Goal: Transaction & Acquisition: Purchase product/service

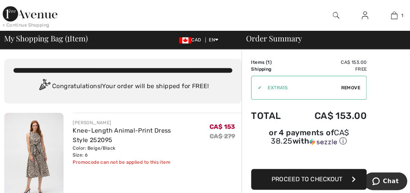
click at [360, 17] on img at bounding box center [360, 15] width 6 height 9
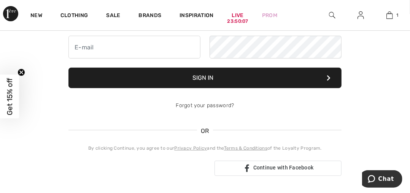
scroll to position [83, 0]
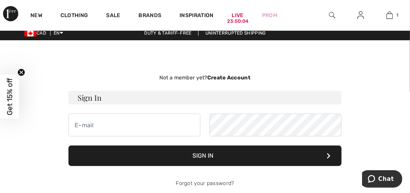
click at [361, 16] on img at bounding box center [360, 15] width 6 height 9
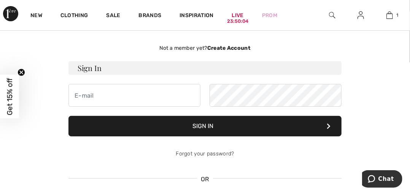
scroll to position [41, 0]
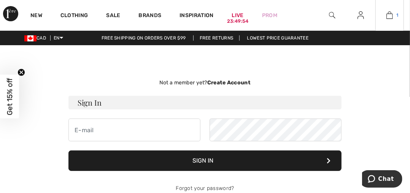
click at [387, 14] on img at bounding box center [389, 15] width 6 height 9
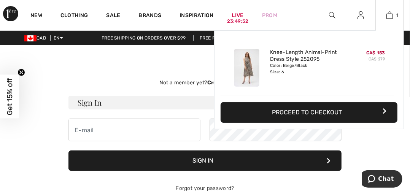
click at [319, 109] on button "Proceed to Checkout" at bounding box center [308, 112] width 177 height 21
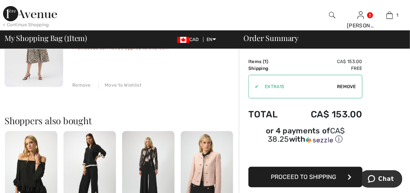
scroll to position [102, 0]
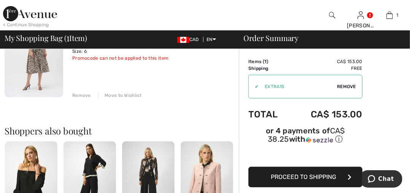
click at [299, 179] on span "Proceed to Shipping" at bounding box center [303, 176] width 65 height 7
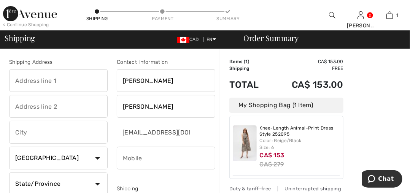
click at [80, 80] on input "text" at bounding box center [58, 80] width 98 height 23
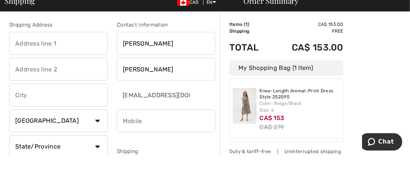
click at [77, 82] on input "text" at bounding box center [58, 80] width 98 height 23
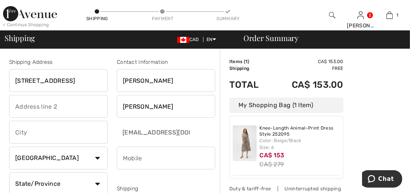
click at [68, 134] on input "text" at bounding box center [58, 132] width 98 height 23
type input "[STREET_ADDRESS]"
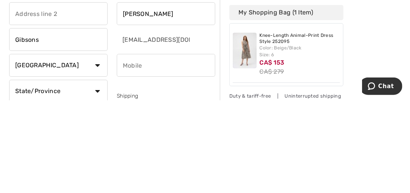
type input "Gibsons"
click at [179, 160] on input "phone" at bounding box center [166, 158] width 98 height 23
type input "3062700671"
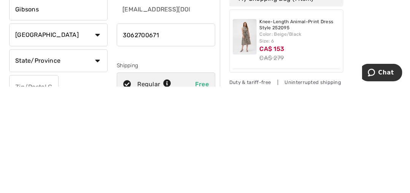
scroll to position [17, 0]
click at [97, 167] on select "State/Province Alberta British Columbia Manitoba New Brunswick Newfoundland and…" at bounding box center [58, 166] width 98 height 23
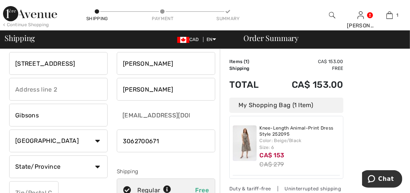
select select "BC"
click at [41, 193] on input "text" at bounding box center [33, 192] width 49 height 23
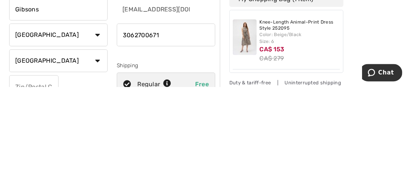
scroll to position [42, 0]
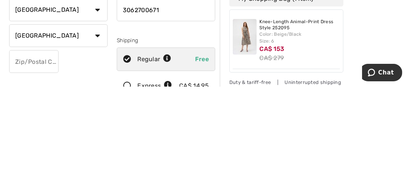
click at [37, 170] on input "text" at bounding box center [33, 168] width 49 height 23
type input "V0N1V9"
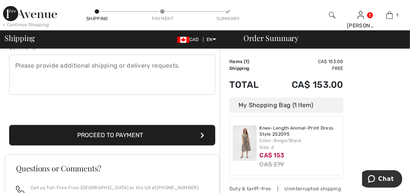
scroll to position [210, 0]
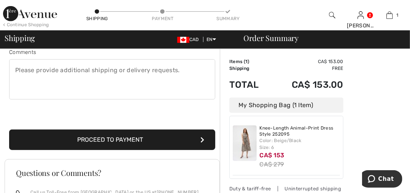
click at [113, 137] on button "Proceed to Payment" at bounding box center [112, 140] width 206 height 21
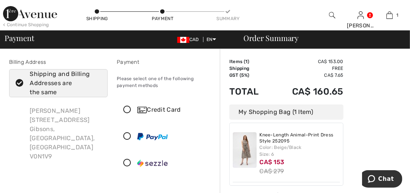
click at [128, 111] on icon at bounding box center [127, 110] width 20 height 8
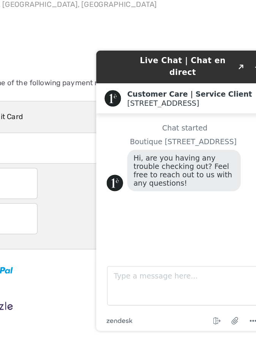
scroll to position [22, 0]
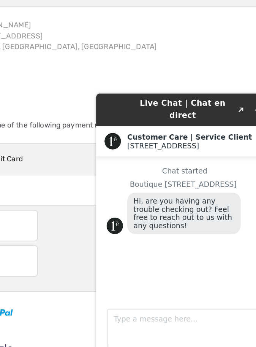
click at [144, 193] on main "Chat started Boutique [GEOGRAPHIC_DATA], are you having any trouble checking ou…" at bounding box center [160, 188] width 124 height 103
click at [142, 193] on textarea "Type a message here..." at bounding box center [159, 263] width 114 height 29
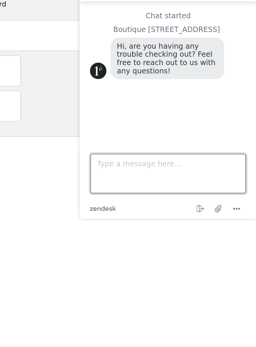
scroll to position [80, 0]
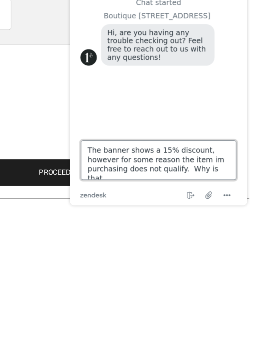
type textarea "The banner shows a 15% discount, however for some reason the item im purchasing…"
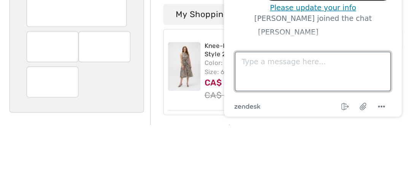
scroll to position [23, 0]
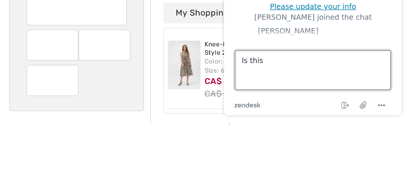
type textarea "Is"
type textarea "What collection is this dress from"
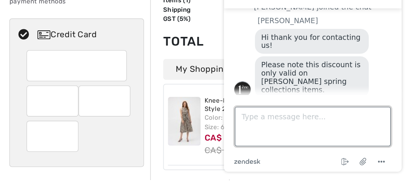
scroll to position [23, 0]
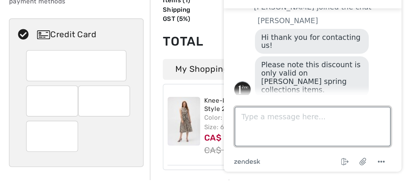
click at [257, 89] on textarea "Type a message here..." at bounding box center [286, 74] width 114 height 29
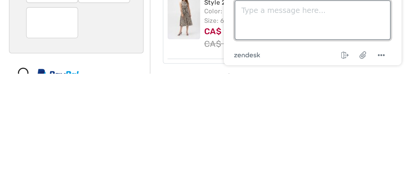
scroll to position [29, 0]
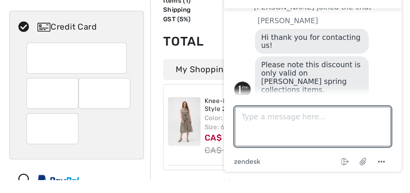
click at [198, 193] on div "Credit Card" at bounding box center [166, 150] width 98 height 162
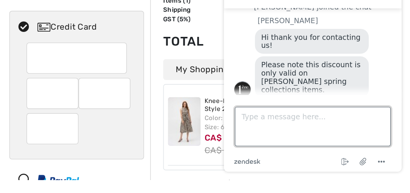
click at [247, 89] on textarea "Type a message here..." at bounding box center [286, 74] width 114 height 29
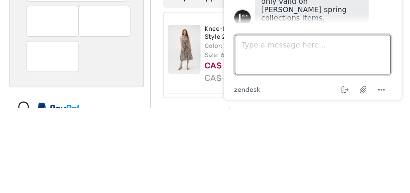
scroll to position [34, 0]
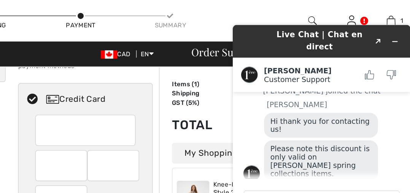
scroll to position [37, 0]
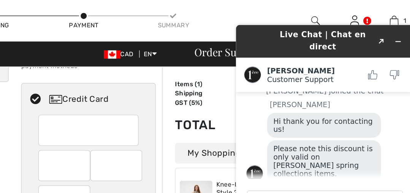
click at [228, 118] on div "Live Chat | Chat en direct Created with Sketch. Amanda Customer Support Custome…" at bounding box center [298, 106] width 142 height 181
click at [260, 80] on td "Total" at bounding box center [249, 92] width 41 height 26
click at [262, 84] on td "Total" at bounding box center [249, 92] width 41 height 26
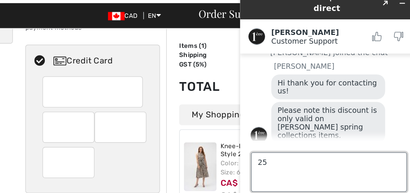
click at [264, 135] on textarea "25" at bounding box center [303, 120] width 114 height 29
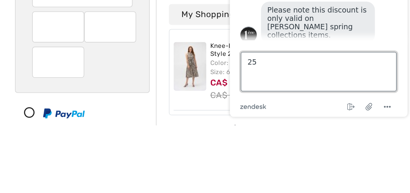
scroll to position [43, 0]
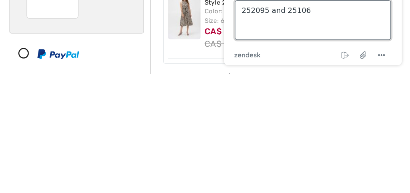
type textarea "252095 and 251066"
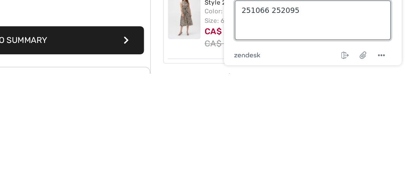
scroll to position [156, 0]
type textarea "251"
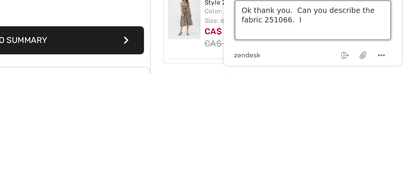
type textarea "Ok thank you. Can you describe the fabric 251066."
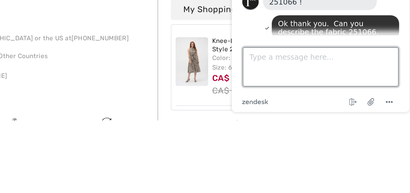
scroll to position [234, 0]
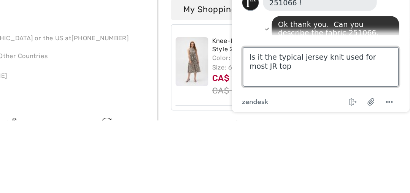
type textarea "Is it the typical jersey knit used for most JR tops"
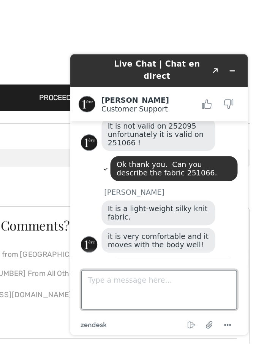
scroll to position [288, 0]
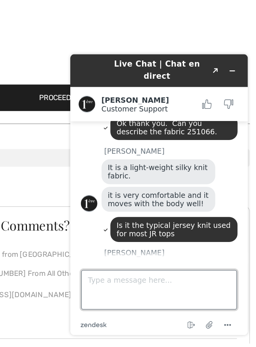
click at [123, 193] on textarea "Type a message here..." at bounding box center [133, 223] width 114 height 29
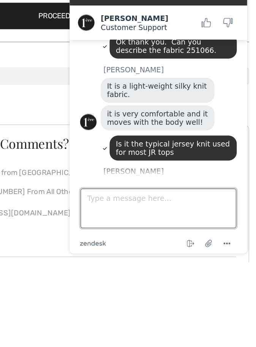
scroll to position [229, 0]
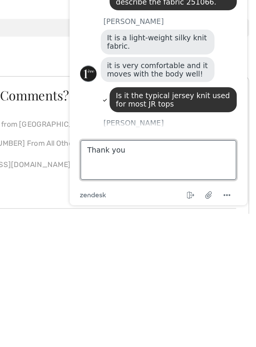
type textarea "Thank you"
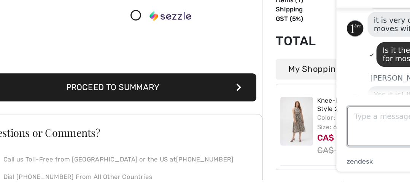
scroll to position [351, 0]
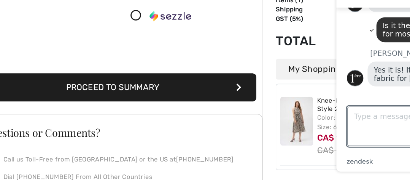
click at [247, 193] on div "Order Summary Details Items ( 1 ) CA$ 153.00 Promo code CA$ 0.00 Shipping Free …" at bounding box center [315, 100] width 190 height 452
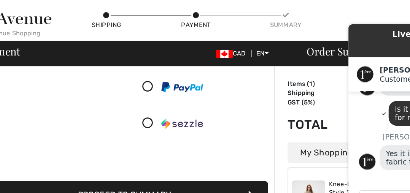
scroll to position [158, 0]
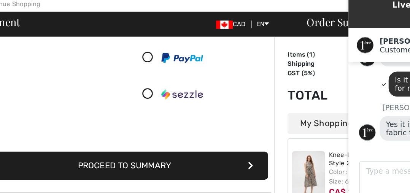
click at [133, 143] on button "Proceed to Summary" at bounding box center [112, 143] width 206 height 21
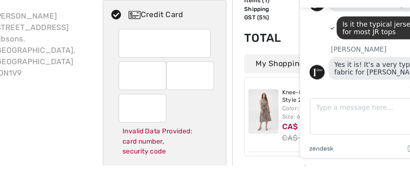
scroll to position [37, 0]
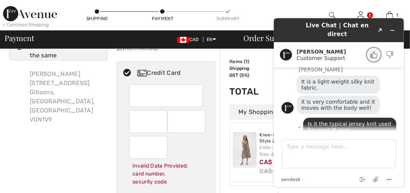
click at [374, 51] on icon "Rate this chat as good" at bounding box center [373, 54] width 7 height 7
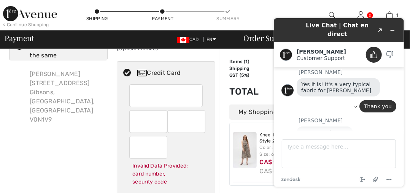
click at [257, 14] on div "Shipping Payment Summary" at bounding box center [162, 15] width 205 height 30
click at [263, 75] on td "GST (5%)" at bounding box center [249, 75] width 41 height 7
click at [80, 147] on div "Billing Address Shipping and Billing Addresses are the same Colleen Tait 511 Sp…" at bounding box center [59, 138] width 108 height 235
click at [70, 164] on div "Billing Address Shipping and Billing Addresses are the same Colleen Tait 511 Sp…" at bounding box center [59, 138] width 108 height 235
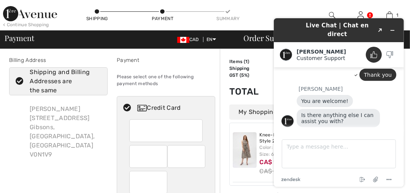
scroll to position [0, 0]
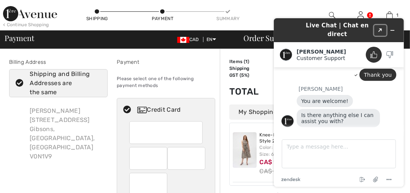
click at [381, 28] on button "Created with Sketch." at bounding box center [380, 30] width 12 height 11
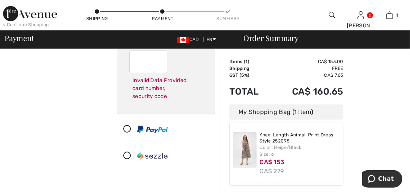
scroll to position [121, 0]
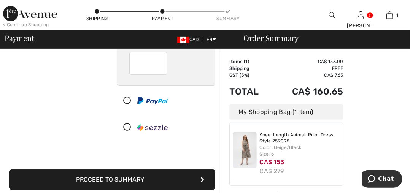
scroll to position [157, 0]
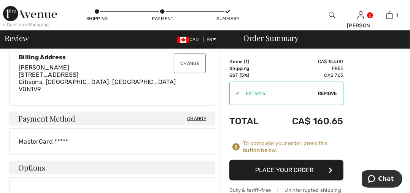
scroll to position [227, 0]
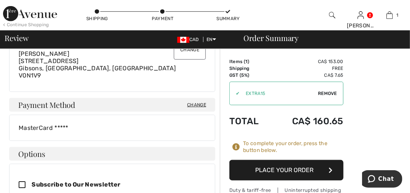
click at [120, 127] on div "MasterCard *****" at bounding box center [112, 127] width 187 height 7
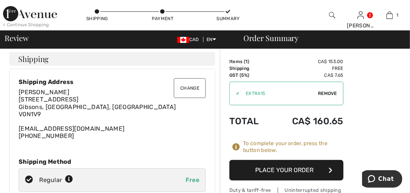
scroll to position [0, 0]
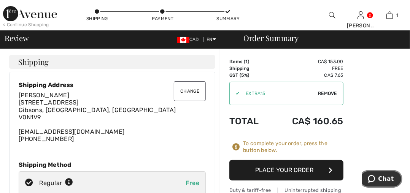
click at [378, 179] on span "Chat" at bounding box center [372, 179] width 11 height 8
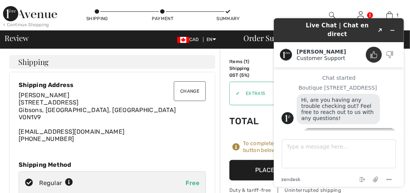
scroll to position [404, 0]
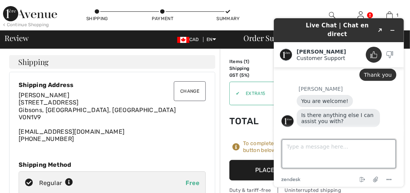
click at [344, 168] on textarea "Type a message here..." at bounding box center [338, 153] width 114 height 29
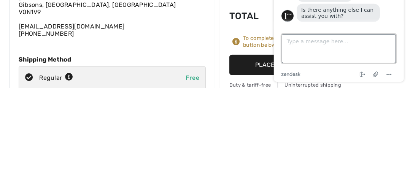
scroll to position [4, 0]
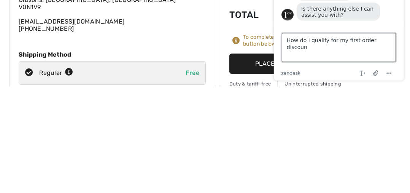
type textarea "How do i qualify for my first order discount"
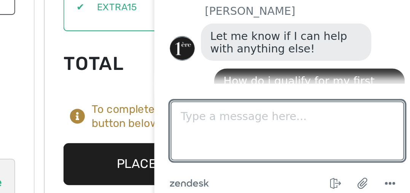
click at [263, 135] on div "Items ( 1 ) CA$ 153.00 Promo code CA$ 0.00 Shipping Free GST (5%) CA$ 7.65 Tax2…" at bounding box center [286, 119] width 114 height 122
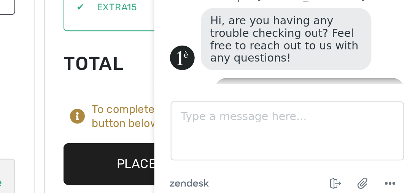
scroll to position [0, 0]
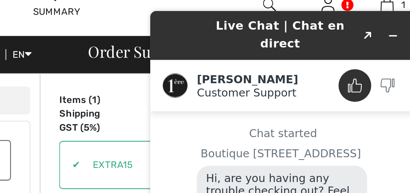
scroll to position [465, 0]
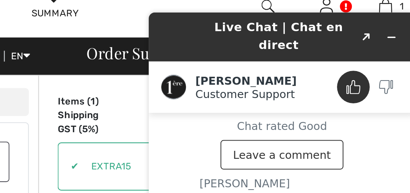
click at [258, 24] on div "Shipping Payment Summary" at bounding box center [162, 15] width 205 height 30
click at [258, 21] on div "Shipping Payment Summary" at bounding box center [162, 15] width 205 height 30
click at [254, 113] on td "Total" at bounding box center [249, 121] width 41 height 26
click at [248, 16] on icon "Popout" at bounding box center [249, 18] width 4 height 4
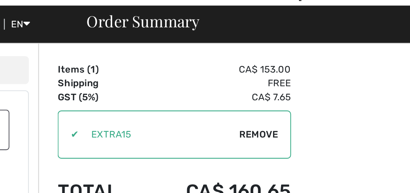
click at [329, 94] on span "Remove" at bounding box center [327, 93] width 19 height 7
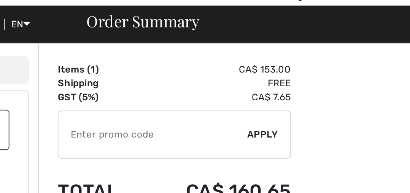
click at [292, 94] on input "TEXT" at bounding box center [276, 93] width 92 height 23
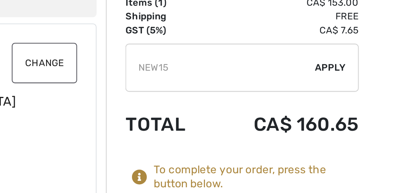
type input "NEW15"
click at [328, 89] on div "✔ Apply Remove" at bounding box center [286, 94] width 114 height 24
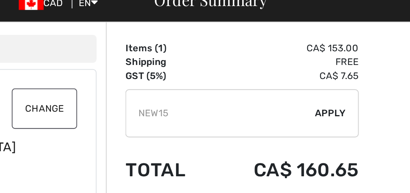
click at [328, 95] on span "Apply" at bounding box center [329, 93] width 15 height 7
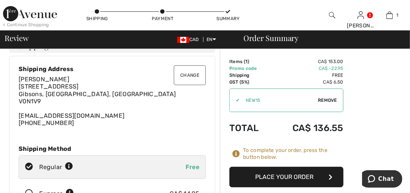
scroll to position [0, 0]
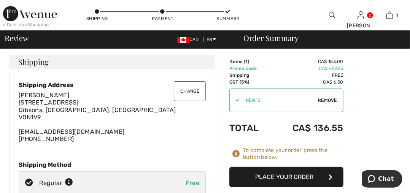
click at [282, 178] on button "Place Your Order" at bounding box center [286, 177] width 114 height 21
